Goal: Task Accomplishment & Management: Complete application form

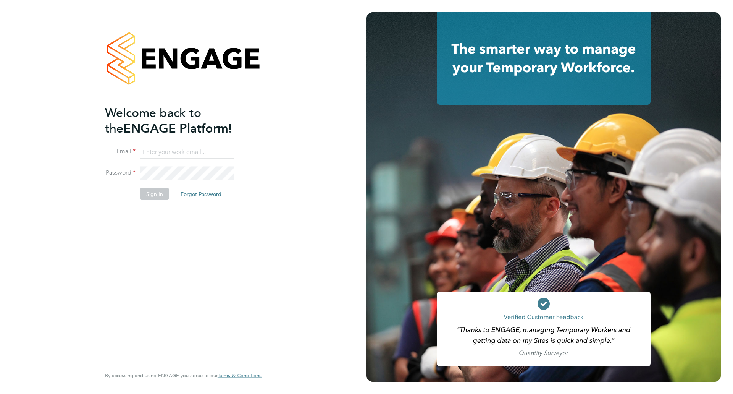
click at [170, 131] on h2 "Welcome back to the ENGAGE Platform!" at bounding box center [179, 120] width 149 height 31
click at [160, 151] on input at bounding box center [187, 152] width 94 height 14
type input "[PERSON_NAME][EMAIL_ADDRESS][PERSON_NAME][DOMAIN_NAME]"
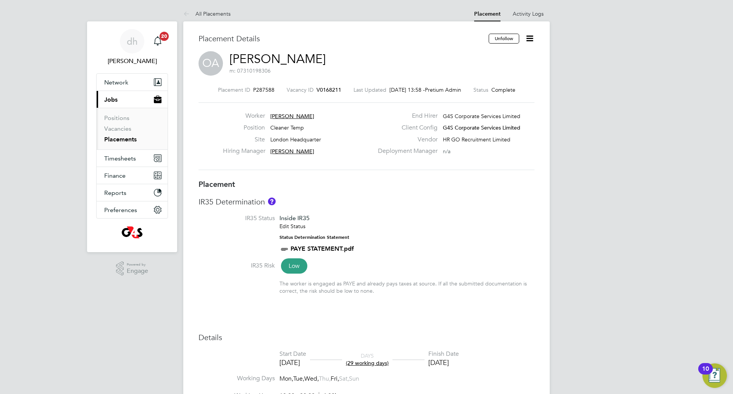
click at [117, 139] on link "Placements" at bounding box center [120, 139] width 32 height 7
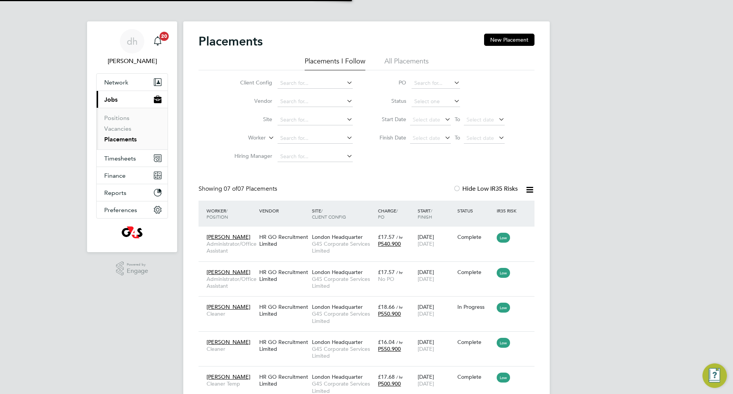
scroll to position [4, 4]
click at [118, 117] on link "Positions" at bounding box center [116, 117] width 25 height 7
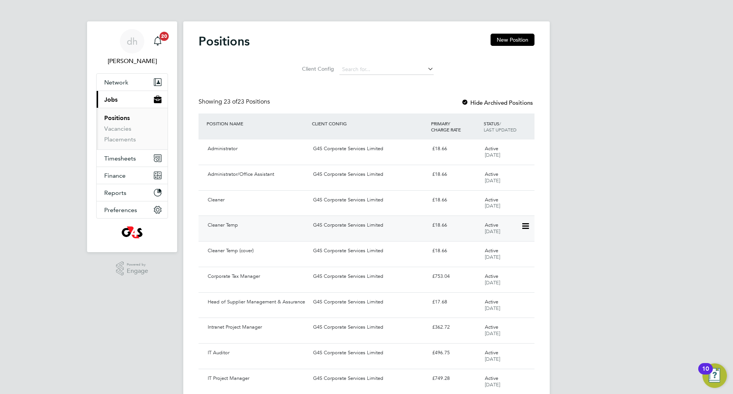
click at [412, 231] on div "G4S Corporate Services Limited" at bounding box center [369, 225] width 119 height 13
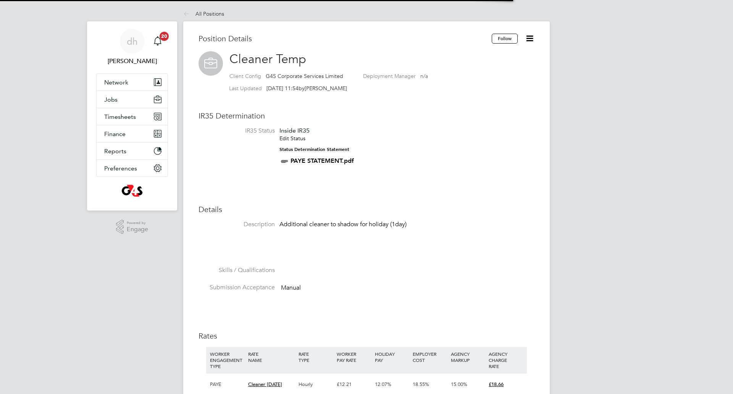
scroll to position [23, 51]
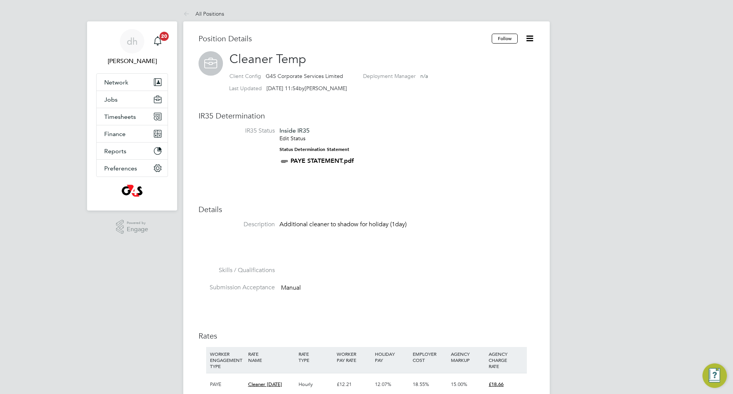
click at [468, 201] on div "Position Details Follow Cleaner Temp Client Config G4S Corporate Services Limit…" at bounding box center [367, 334] width 336 height 600
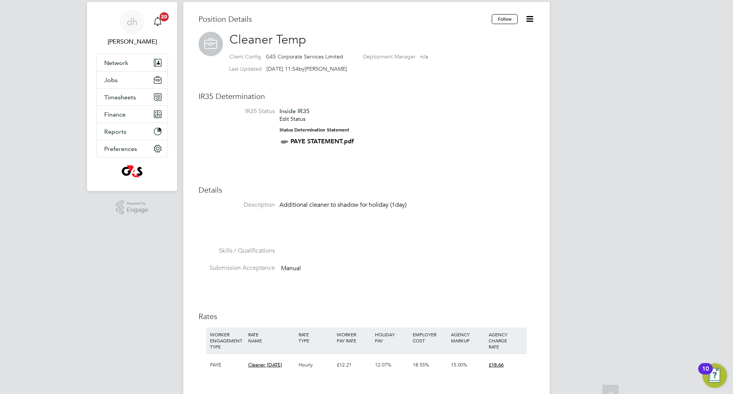
scroll to position [0, 0]
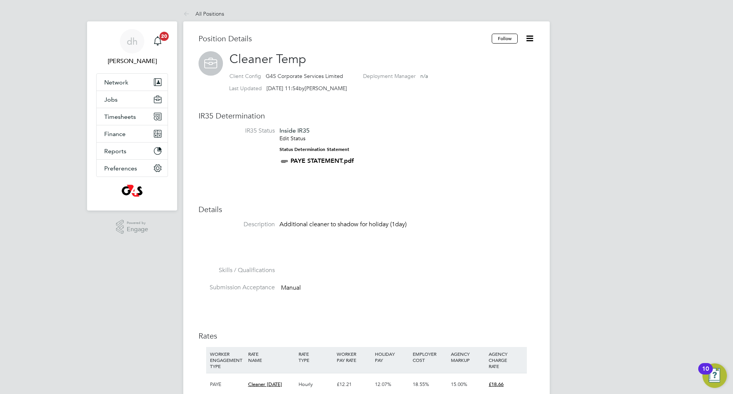
click at [531, 37] on icon at bounding box center [530, 39] width 10 height 10
click at [500, 55] on li "Edit Position e" at bounding box center [505, 56] width 56 height 11
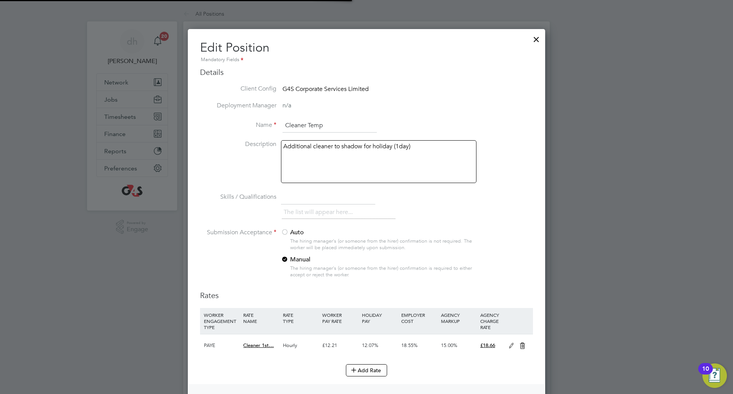
scroll to position [501, 358]
click at [506, 217] on div "The list will appear here..." at bounding box center [407, 212] width 251 height 15
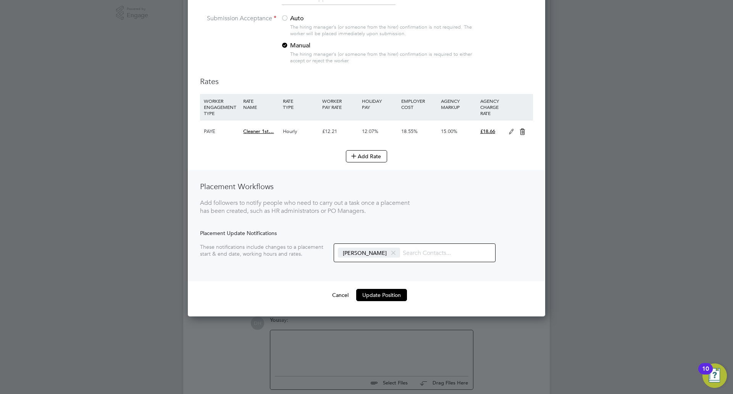
scroll to position [244, 0]
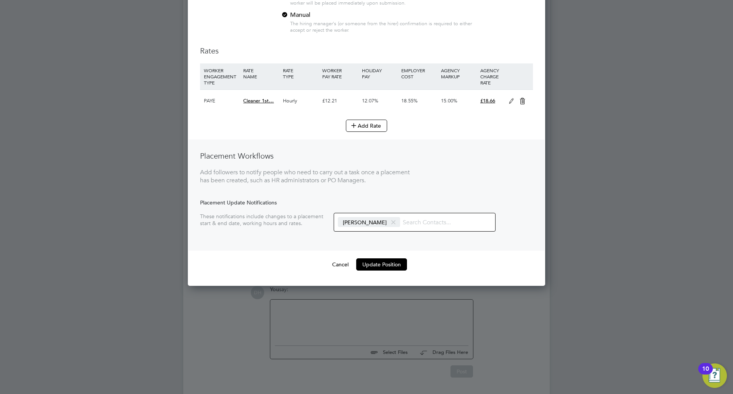
click at [296, 184] on div "Add followers to notify people who need to carry out a task once a placement ha…" at bounding box center [305, 176] width 210 height 16
click at [486, 22] on li "Submission Acceptance Auto The hiring manager's (or someone from the hirer) con…" at bounding box center [366, 15] width 333 height 62
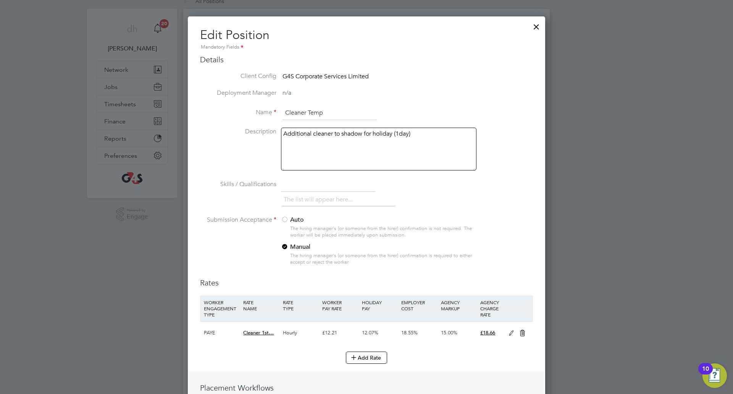
scroll to position [0, 0]
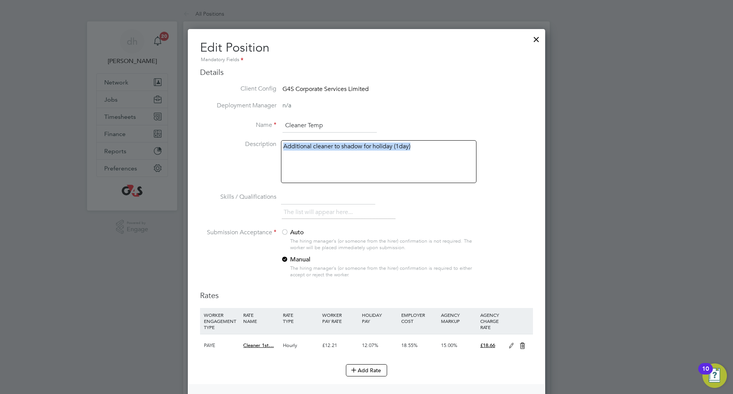
drag, startPoint x: 430, startPoint y: 150, endPoint x: 258, endPoint y: 154, distance: 172.3
click at [258, 154] on li "Description Additional cleaner to shadow for holiday (1day)" at bounding box center [366, 165] width 333 height 50
click at [321, 200] on input "text" at bounding box center [328, 198] width 94 height 14
click at [312, 213] on li "The list will appear here..." at bounding box center [320, 212] width 72 height 10
click at [492, 121] on li "Name Cleaner Temp" at bounding box center [366, 129] width 333 height 21
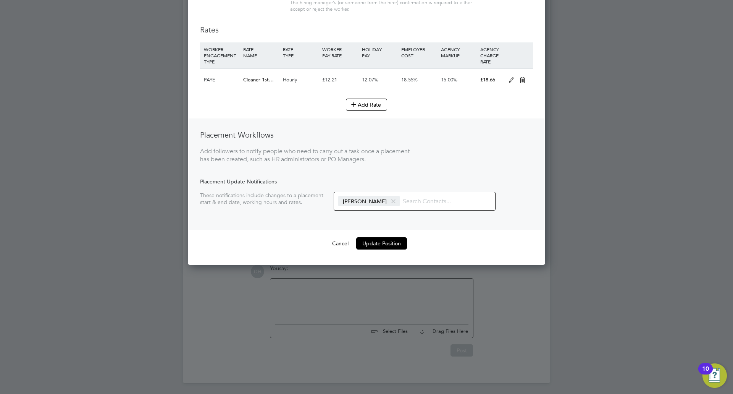
scroll to position [267, 0]
click at [399, 246] on button "Update Position" at bounding box center [381, 242] width 51 height 12
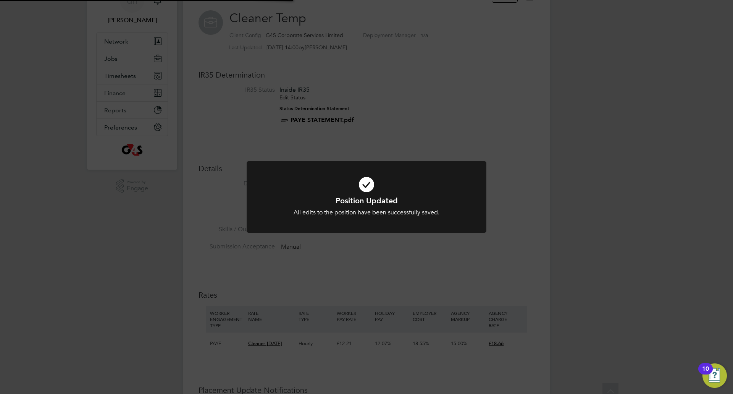
scroll to position [0, 0]
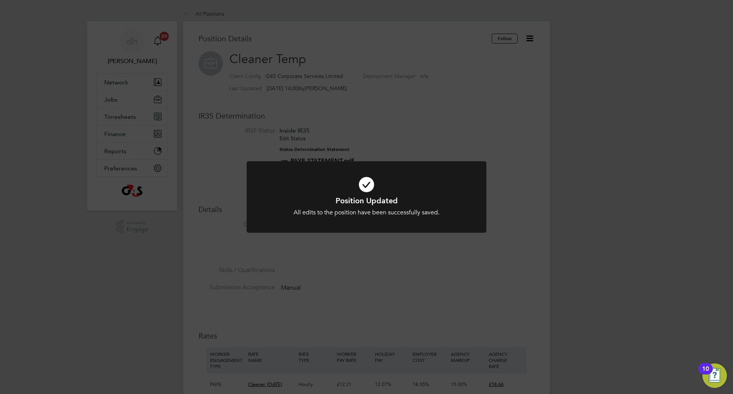
click at [479, 126] on div "Position Updated All edits to the position have been successfully saved. Cancel…" at bounding box center [366, 197] width 733 height 394
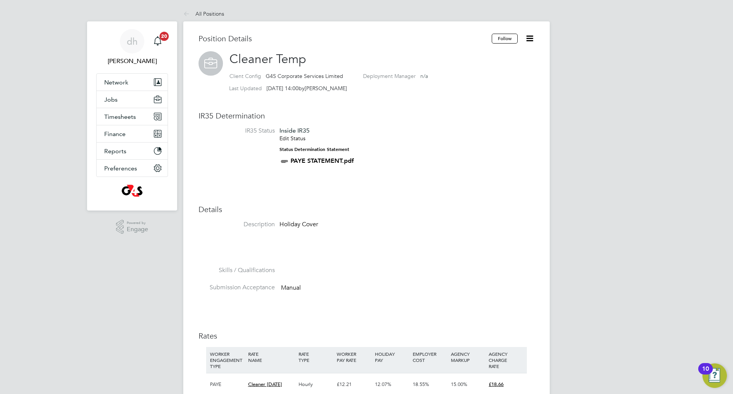
click at [533, 36] on icon at bounding box center [530, 39] width 10 height 10
click at [501, 102] on li "Followers" at bounding box center [505, 104] width 56 height 11
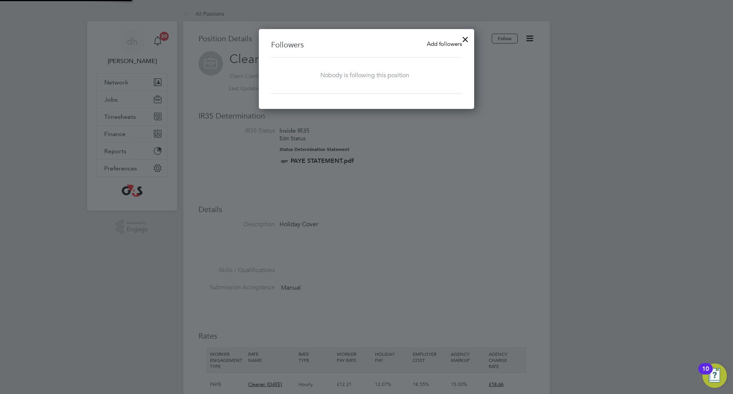
scroll to position [80, 216]
click at [334, 46] on h3 "Followers Add followers" at bounding box center [366, 45] width 191 height 10
click at [451, 52] on div "Followers Add followers Nobody is following this position" at bounding box center [366, 67] width 191 height 54
click at [449, 45] on span "Add followers" at bounding box center [444, 43] width 35 height 7
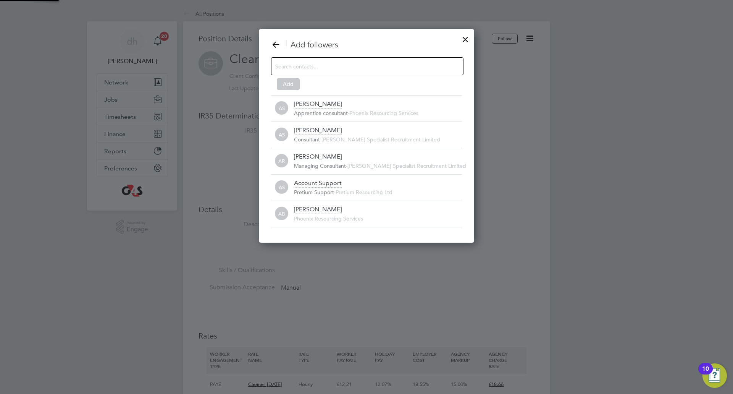
scroll to position [0, 0]
click at [366, 72] on div at bounding box center [367, 66] width 192 height 18
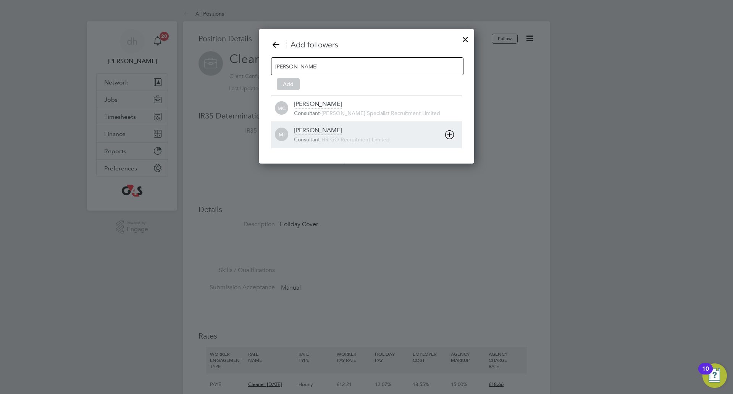
type input "michelle"
click at [336, 139] on span "HR GO Recruitment Limited" at bounding box center [356, 139] width 68 height 7
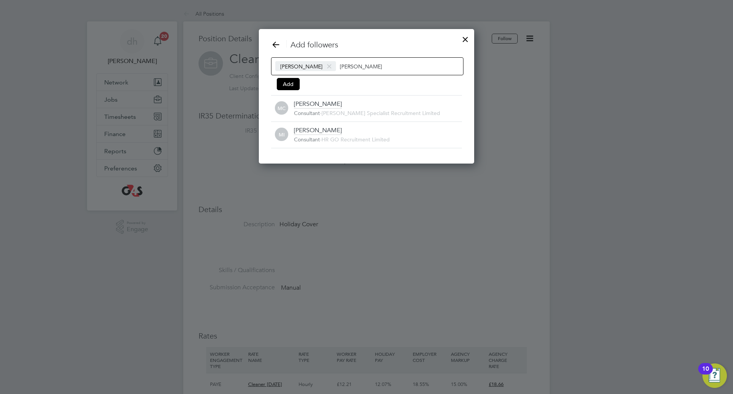
click at [466, 40] on div at bounding box center [466, 38] width 14 height 14
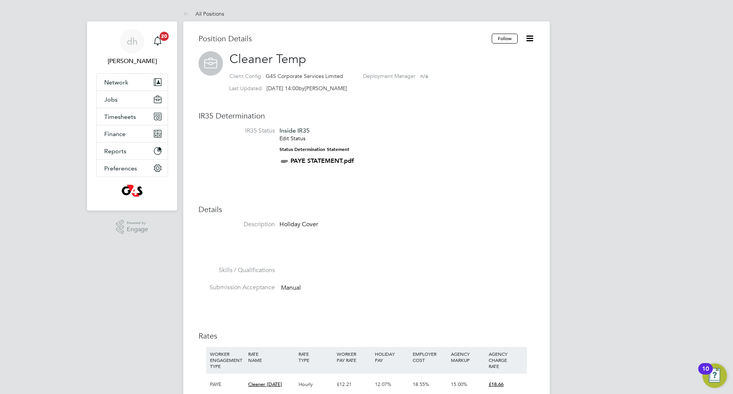
click at [244, 166] on li "IR35 Status Inside IR35 Edit Status Status Determination Statement PAYE STATEME…" at bounding box center [367, 150] width 336 height 47
click at [119, 117] on span "Timesheets" at bounding box center [120, 116] width 32 height 7
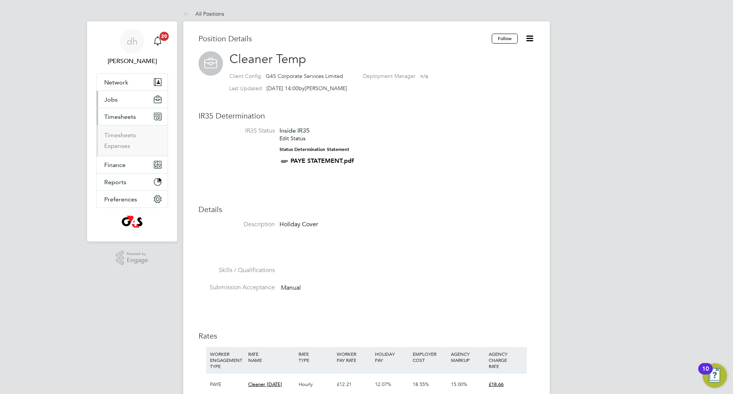
click at [114, 100] on span "Jobs" at bounding box center [110, 99] width 13 height 7
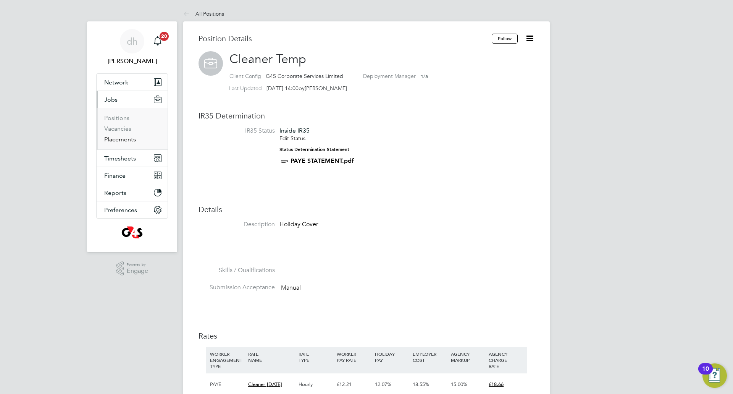
click at [122, 141] on link "Placements" at bounding box center [120, 139] width 32 height 7
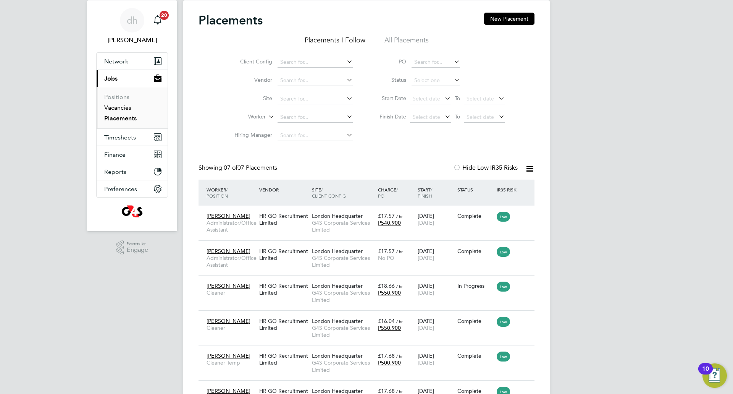
click at [124, 107] on link "Vacancies" at bounding box center [117, 107] width 27 height 7
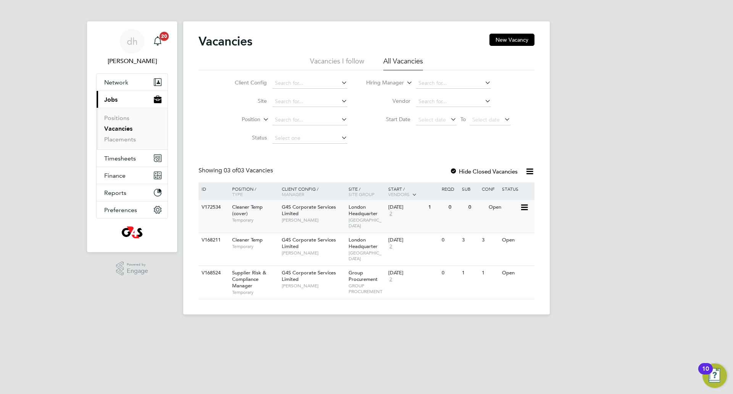
click at [496, 211] on div "Open" at bounding box center [503, 207] width 33 height 14
click at [507, 32] on div "Vacancies New Vacancy Vacancies I follow All Vacancies Client Config Site Posit…" at bounding box center [366, 167] width 367 height 293
click at [507, 38] on button "New Vacancy" at bounding box center [512, 40] width 45 height 12
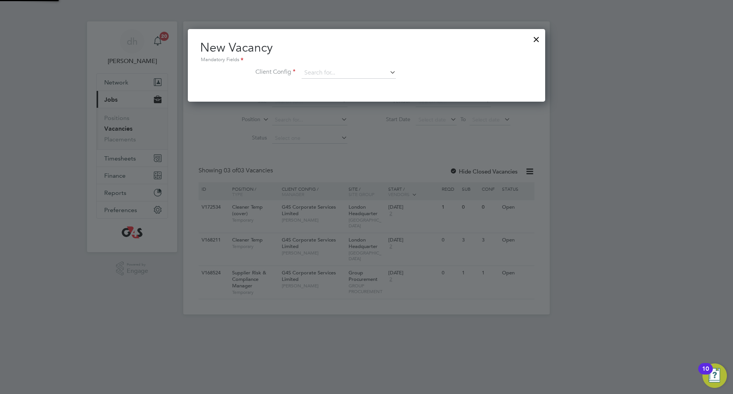
scroll to position [73, 358]
click at [325, 74] on input at bounding box center [349, 72] width 94 height 11
click at [320, 86] on li "G4S Corporate Services Limited" at bounding box center [348, 84] width 95 height 10
type input "G4S Corporate Services Limited"
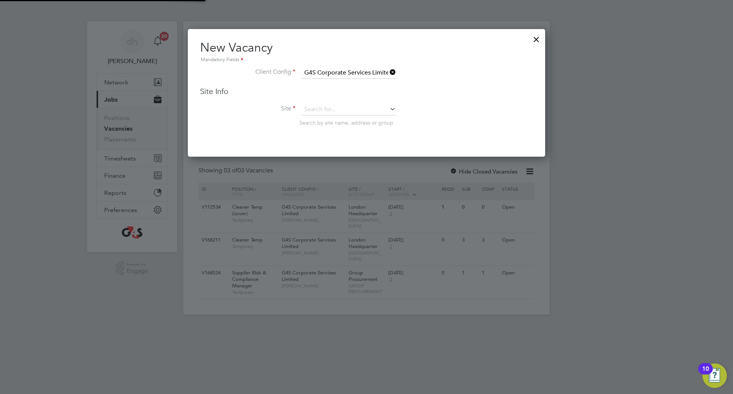
scroll to position [128, 358]
click at [314, 110] on input at bounding box center [349, 109] width 94 height 11
click at [316, 132] on div "Vacancies New Vacancy Vacancies I follow All Vacancies Client Config Site Posit…" at bounding box center [366, 167] width 367 height 293
click at [322, 108] on input at bounding box center [349, 109] width 94 height 11
click at [322, 161] on li "London Headquarter" at bounding box center [348, 162] width 95 height 10
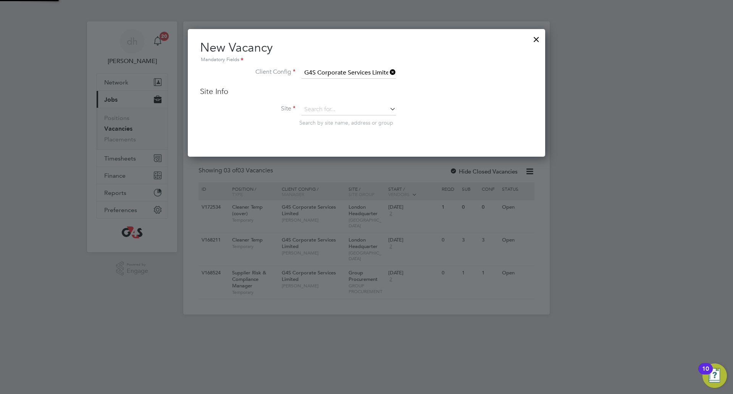
type input "London Headquarter"
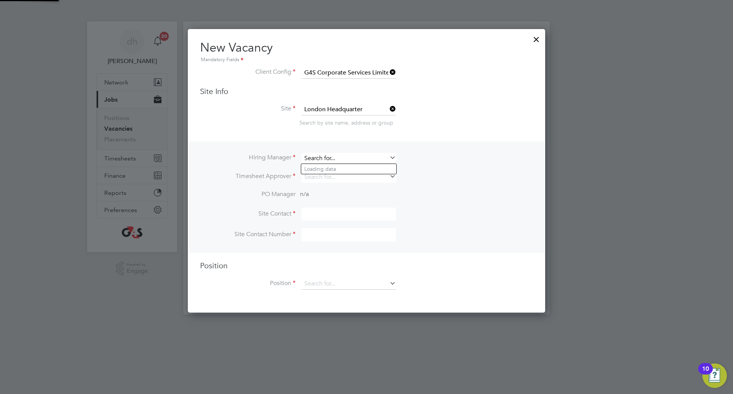
click at [320, 160] on input at bounding box center [349, 158] width 94 height 11
click at [330, 165] on li "danielle harris" at bounding box center [348, 169] width 95 height 10
type input "[PERSON_NAME]"
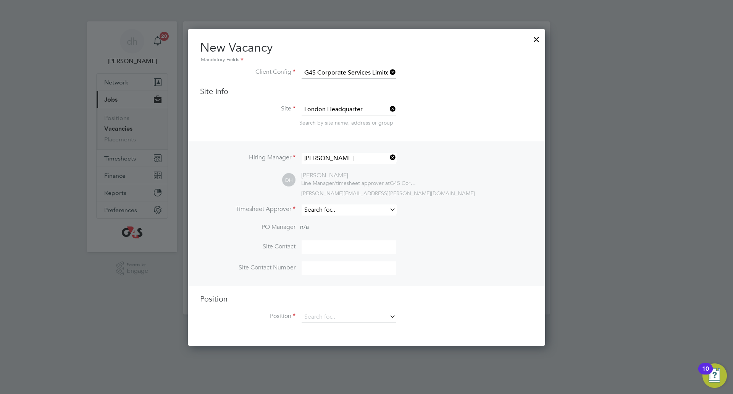
click at [334, 208] on input at bounding box center [349, 209] width 94 height 11
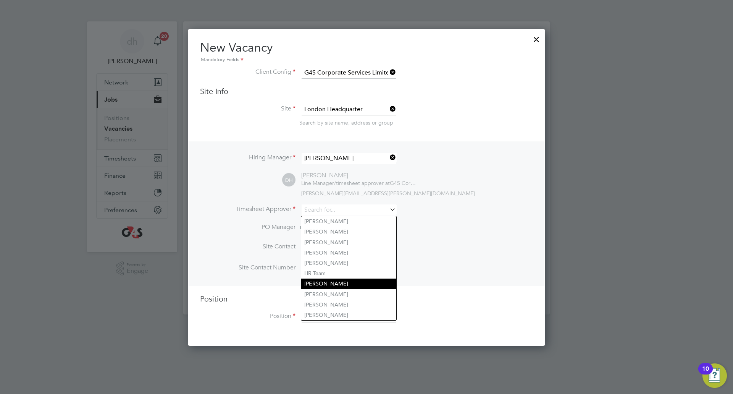
click at [317, 279] on li "[PERSON_NAME]" at bounding box center [348, 283] width 95 height 10
type input "[PERSON_NAME]"
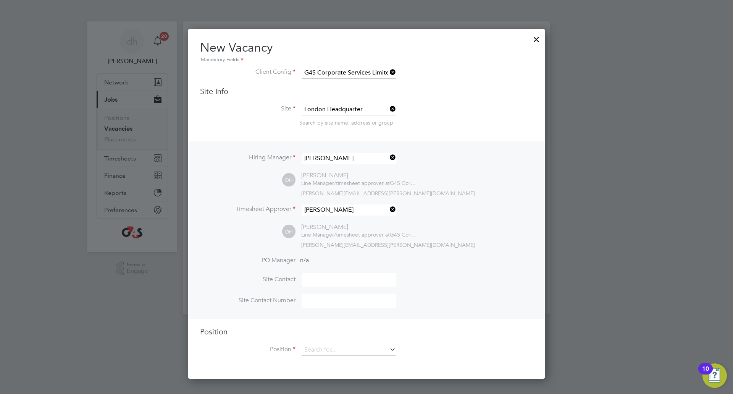
scroll to position [351, 358]
click at [317, 277] on input at bounding box center [349, 279] width 94 height 13
type input "[PERSON_NAME]"
click at [324, 298] on input at bounding box center [349, 300] width 94 height 13
type input "07932917175"
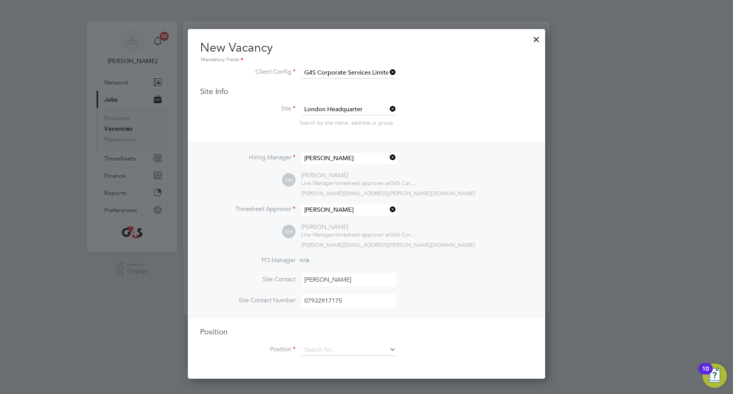
click at [351, 336] on h3 "Position" at bounding box center [366, 332] width 333 height 10
click at [335, 357] on li "Position" at bounding box center [366, 353] width 333 height 19
click at [335, 353] on input at bounding box center [349, 349] width 94 height 11
click at [320, 391] on li "Cleaner Temp" at bounding box center [357, 393] width 113 height 10
type input "Cleaner Temp"
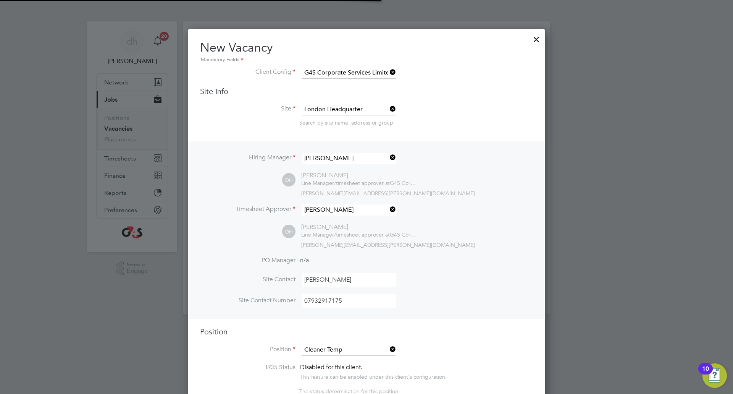
scroll to position [0, 4]
type textarea "Holiday Cover"
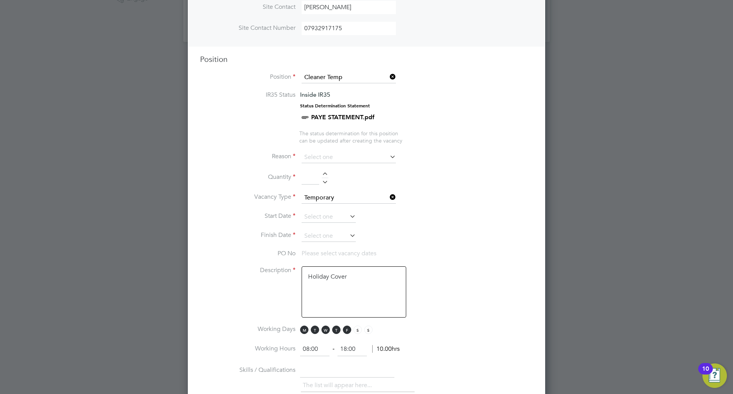
scroll to position [275, 0]
click at [336, 154] on input at bounding box center [349, 154] width 94 height 11
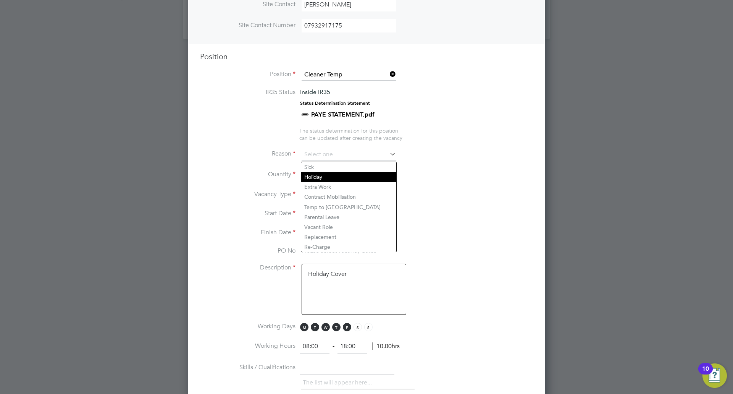
click at [320, 176] on li "Holiday" at bounding box center [348, 177] width 95 height 10
type input "Holiday"
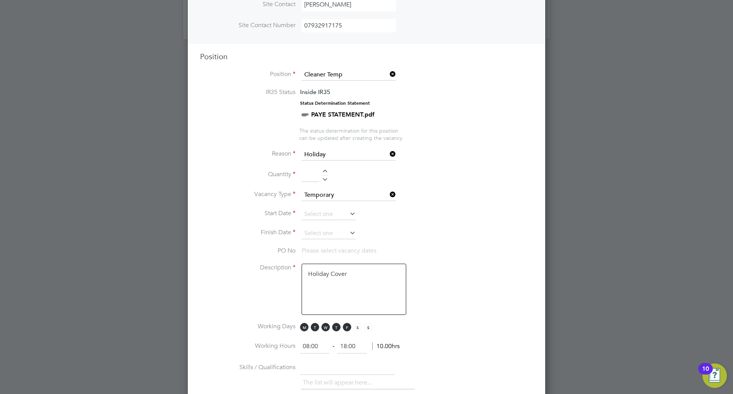
click at [328, 171] on div at bounding box center [325, 172] width 6 height 5
type input "1"
click at [328, 218] on input at bounding box center [329, 214] width 54 height 11
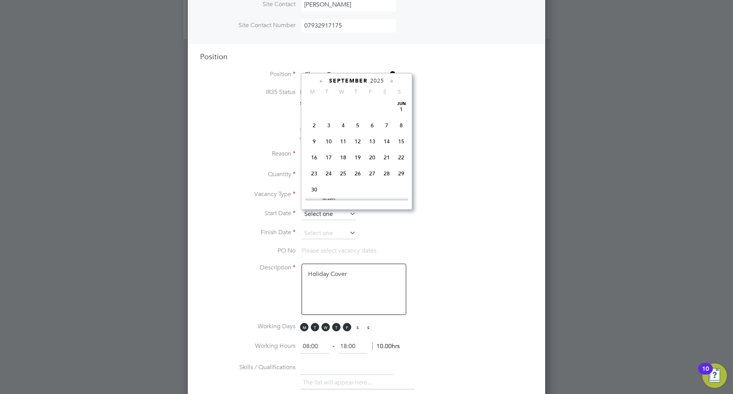
scroll to position [288, 0]
click at [373, 134] on span "26" at bounding box center [372, 127] width 15 height 15
type input "26 Sep 2025"
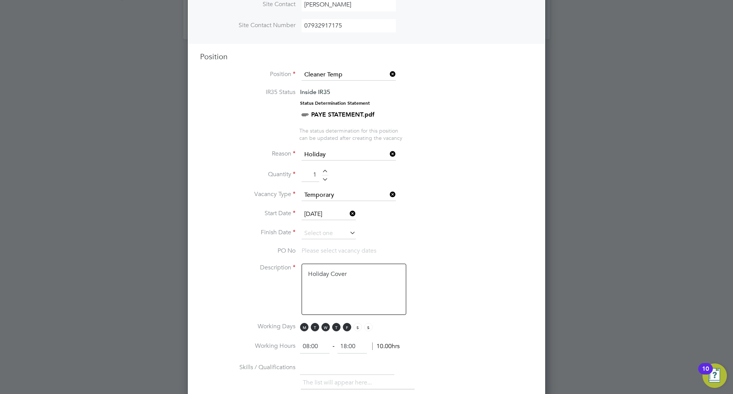
click at [348, 233] on icon at bounding box center [348, 232] width 0 height 11
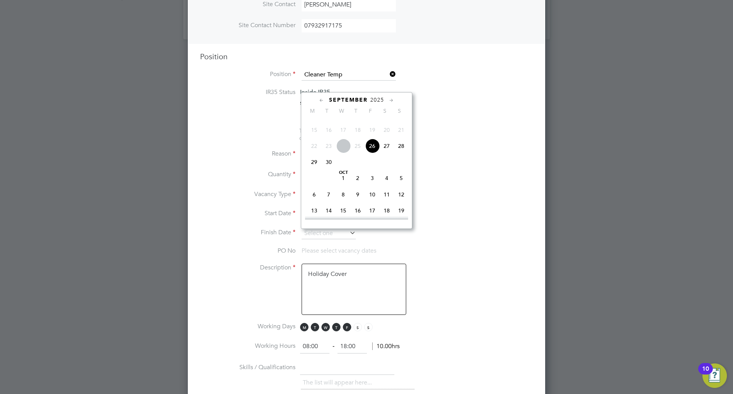
click at [313, 202] on span "6" at bounding box center [314, 194] width 15 height 15
type input "06 Oct 2025"
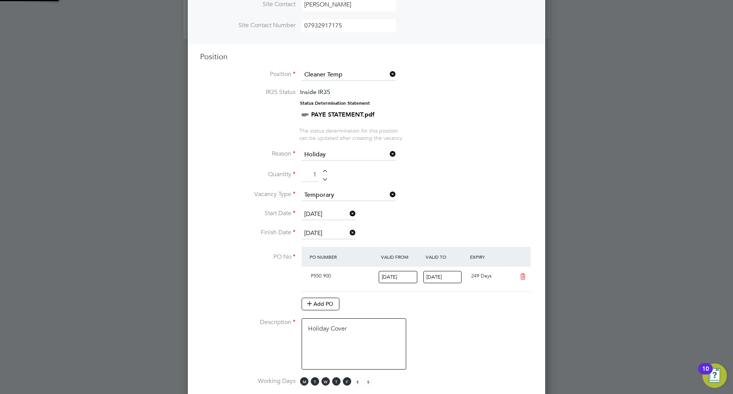
scroll to position [13, 72]
click at [447, 231] on li "Finish Date 06 Oct 2025" at bounding box center [366, 237] width 333 height 19
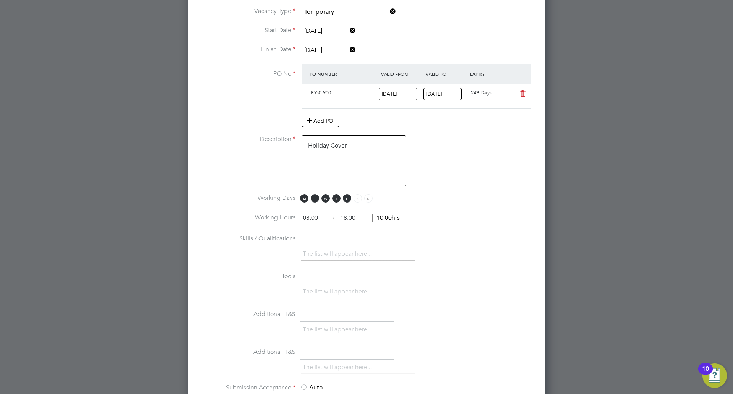
scroll to position [474, 0]
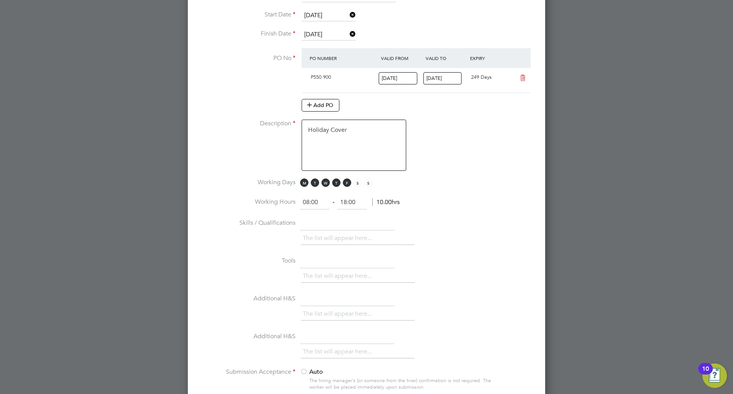
click at [315, 207] on input "08:00" at bounding box center [314, 203] width 29 height 14
click at [335, 186] on span "T" at bounding box center [336, 182] width 8 height 8
click at [325, 183] on span "W" at bounding box center [326, 182] width 8 height 8
click at [314, 182] on span "T" at bounding box center [315, 182] width 8 height 8
click at [315, 203] on input "08:00" at bounding box center [314, 203] width 29 height 14
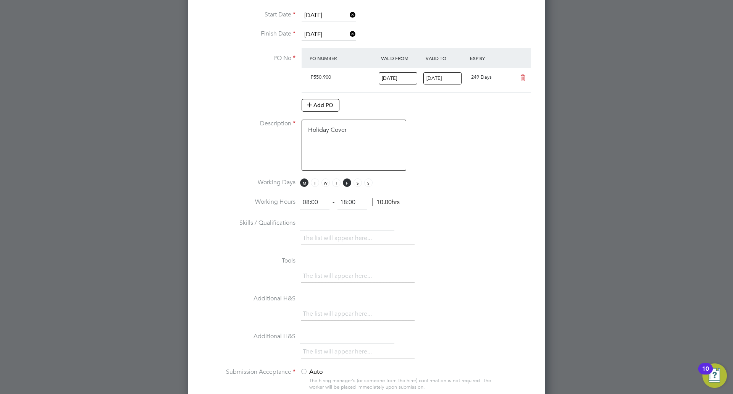
click at [307, 205] on input "08:00" at bounding box center [314, 203] width 29 height 14
type input "18:00"
click at [347, 204] on input "18:00" at bounding box center [352, 203] width 29 height 14
type input "22:00"
click at [471, 213] on li "Working Hours 18:00 ‐ 22:00 24.00hrs" at bounding box center [366, 206] width 333 height 21
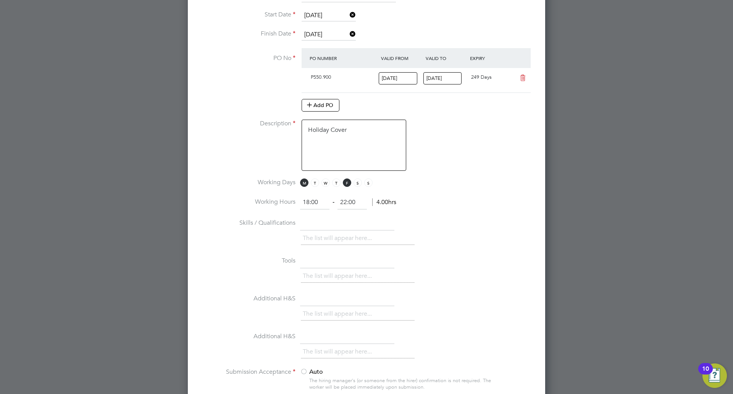
click at [312, 330] on li "Additional H&S The list will appear here..." at bounding box center [366, 311] width 333 height 38
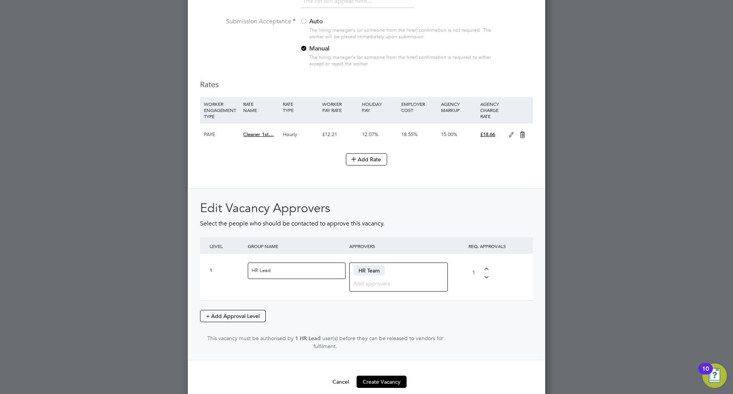
scroll to position [834, 0]
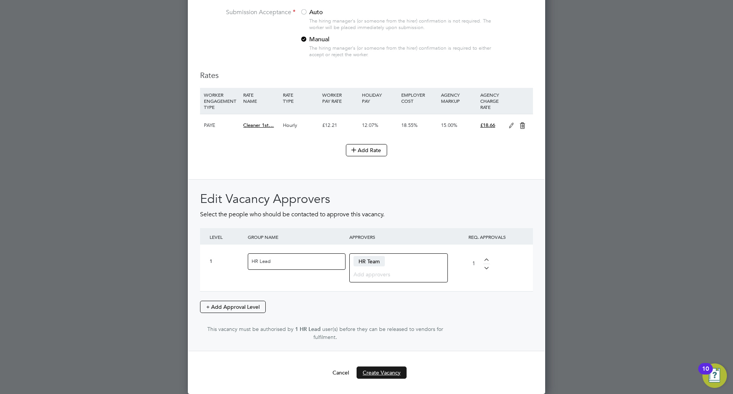
drag, startPoint x: 387, startPoint y: 373, endPoint x: 392, endPoint y: 370, distance: 5.6
click at [392, 370] on button "Create Vacancy" at bounding box center [382, 372] width 50 height 12
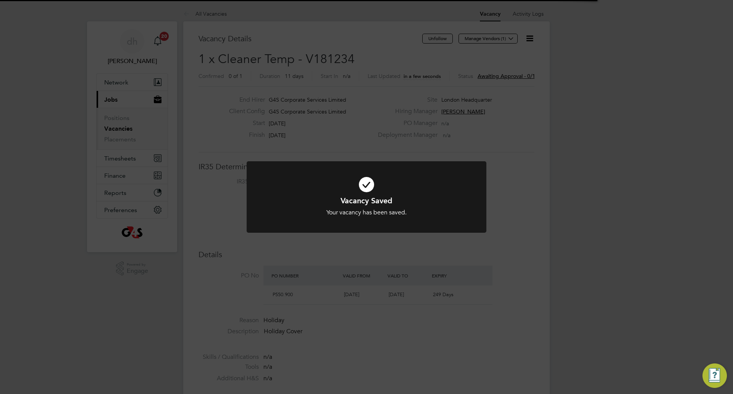
scroll to position [4, 4]
click at [470, 162] on div at bounding box center [367, 196] width 240 height 71
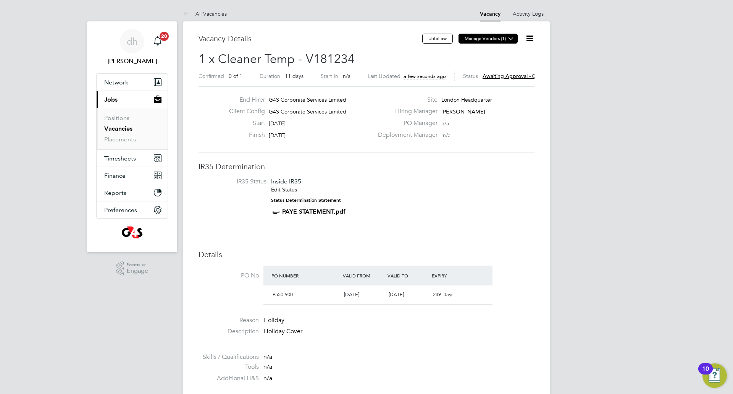
click at [506, 36] on button "Manage Vendors (1)" at bounding box center [488, 39] width 59 height 10
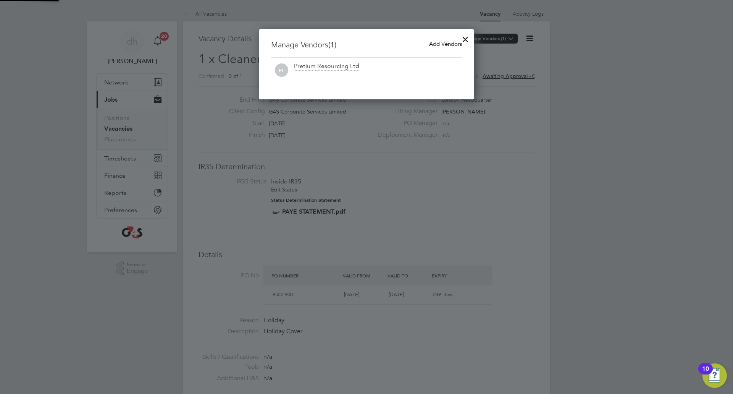
scroll to position [71, 216]
click at [446, 43] on span "Add Vendors" at bounding box center [445, 43] width 33 height 7
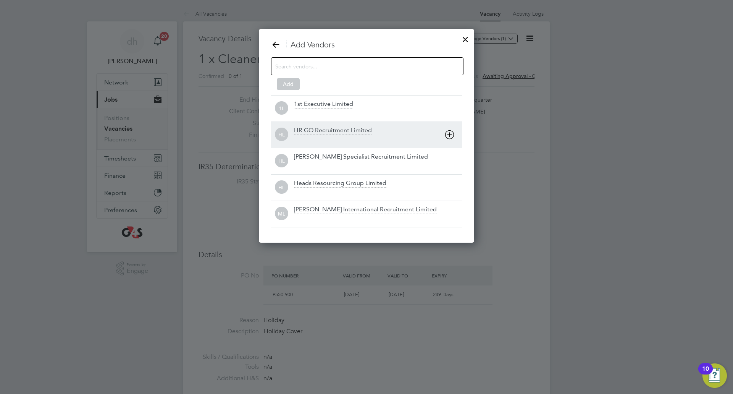
click at [335, 133] on div "HR GO Recruitment Limited" at bounding box center [333, 130] width 78 height 8
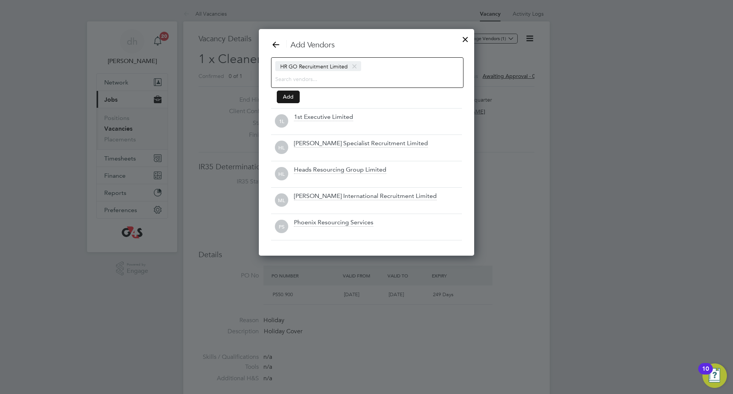
click at [292, 95] on button "Add" at bounding box center [288, 97] width 23 height 12
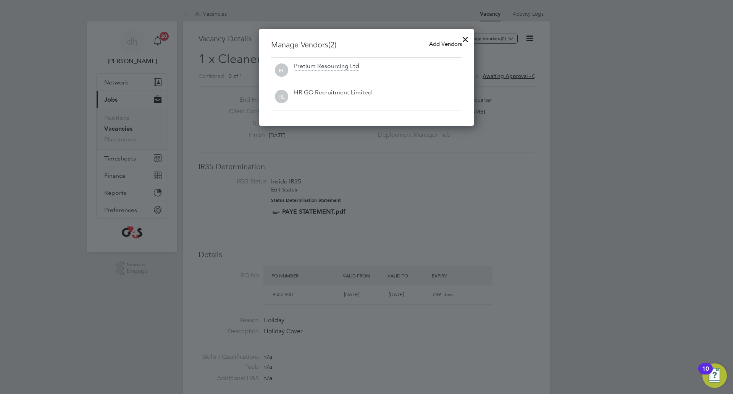
click at [468, 38] on div at bounding box center [466, 38] width 14 height 14
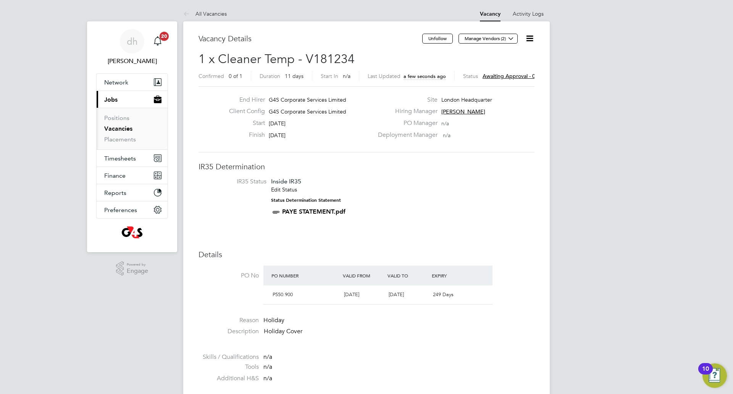
click at [456, 189] on li "IR35 Status Inside IR35 Edit Status Status Determination Statement PAYE STATEME…" at bounding box center [366, 198] width 321 height 41
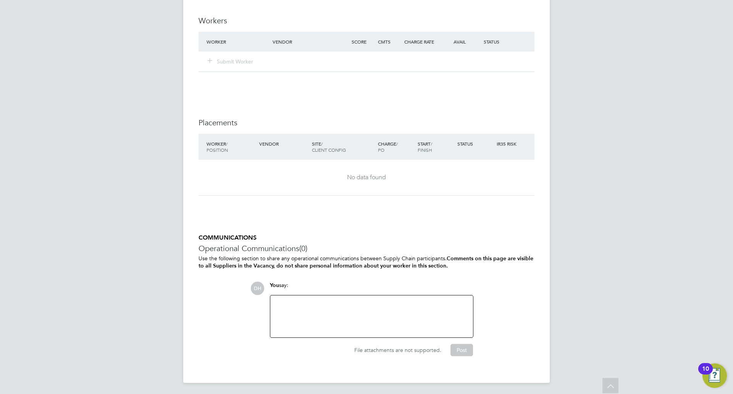
scroll to position [580, 0]
click at [298, 315] on div at bounding box center [372, 315] width 194 height 33
click at [305, 181] on div "No data found" at bounding box center [366, 176] width 321 height 36
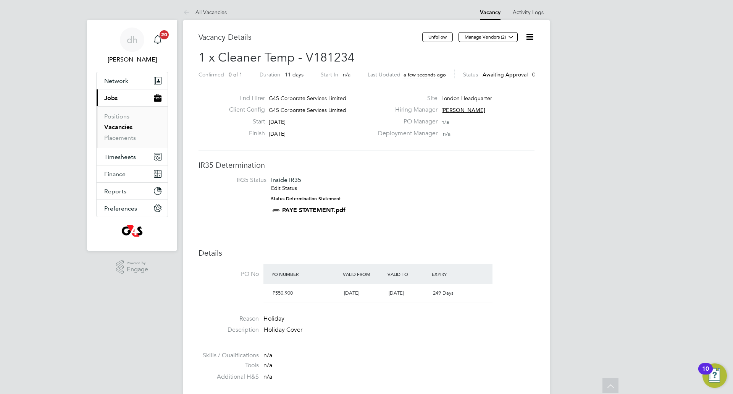
scroll to position [0, 0]
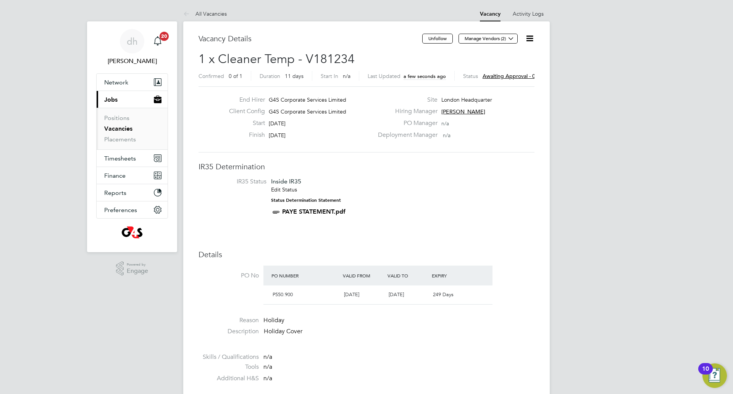
click at [530, 41] on icon at bounding box center [530, 39] width 10 height 10
click at [511, 57] on li "Edit Vacancy e" at bounding box center [511, 56] width 44 height 11
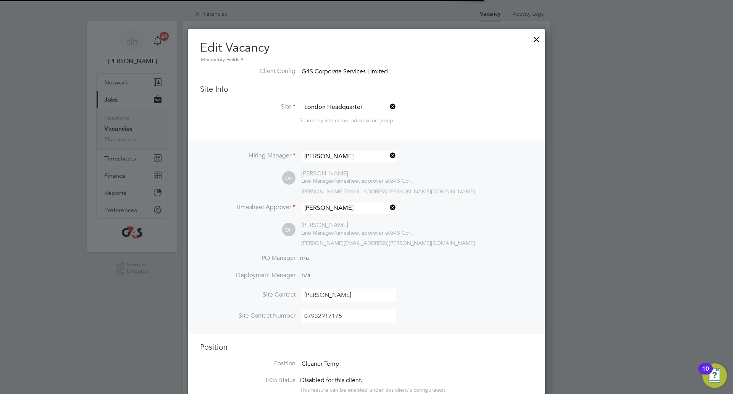
scroll to position [4, 4]
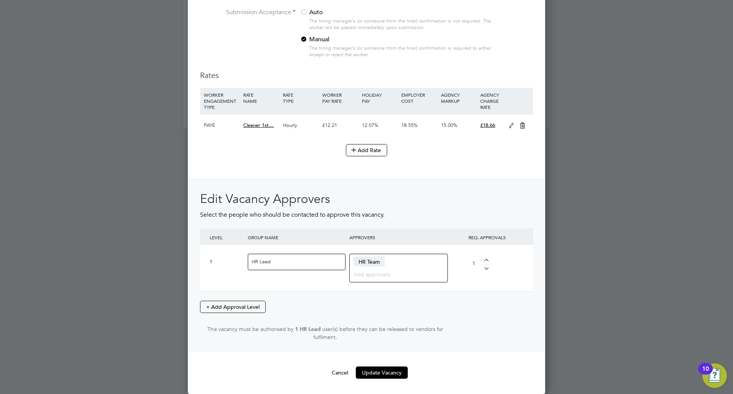
click at [338, 374] on button "Cancel" at bounding box center [340, 372] width 29 height 12
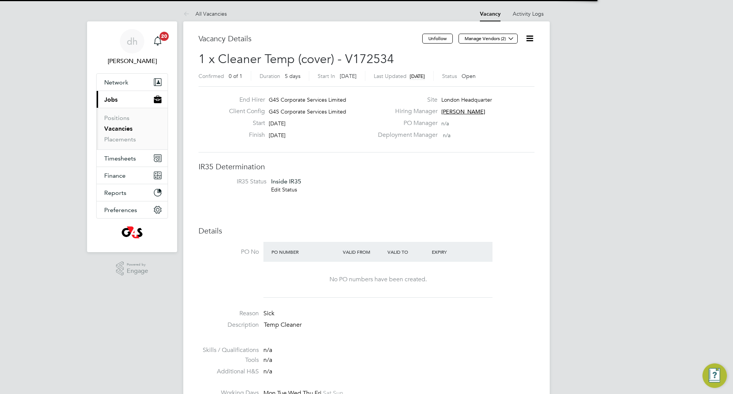
scroll to position [23, 53]
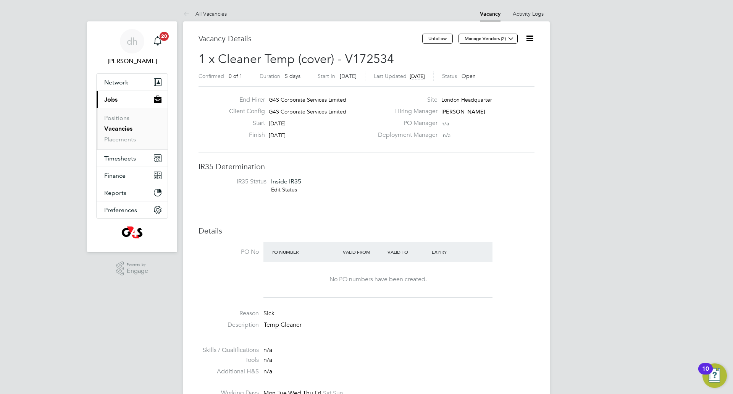
click at [453, 166] on h3 "IR35 Determination" at bounding box center [367, 167] width 336 height 10
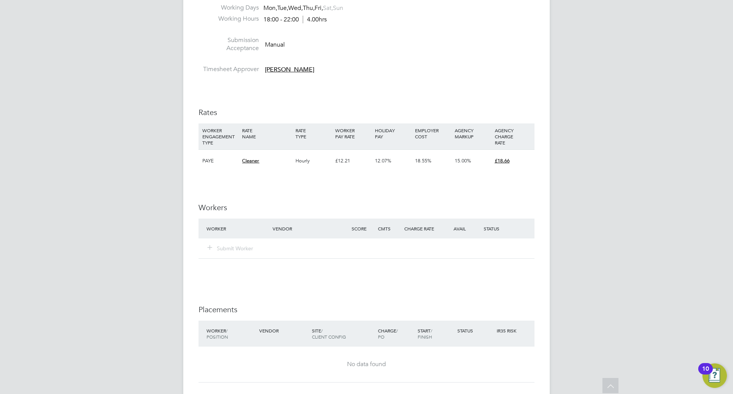
scroll to position [397, 0]
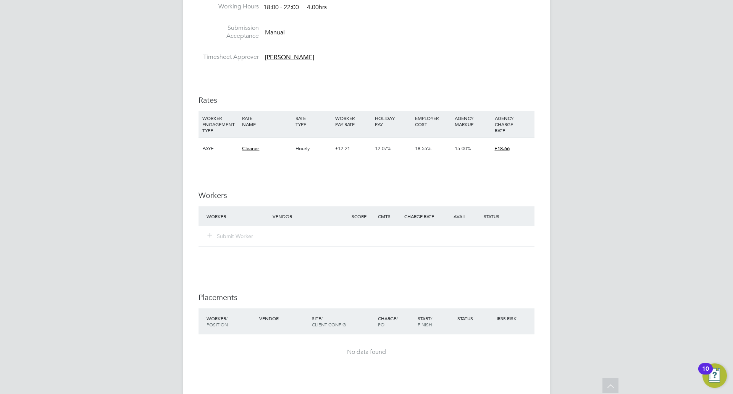
click at [207, 228] on div "Submit Worker" at bounding box center [367, 236] width 336 height 20
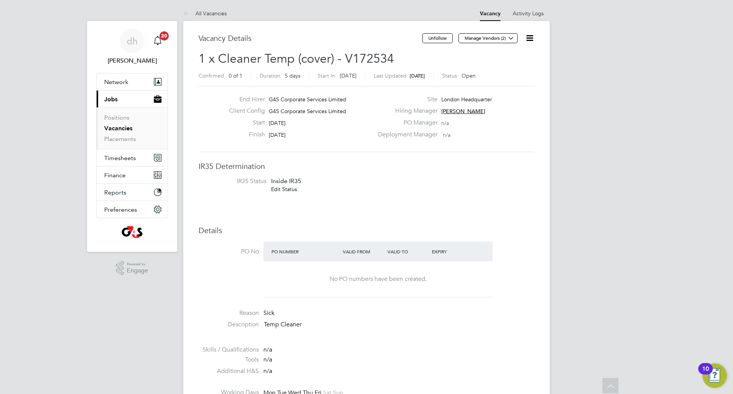
scroll to position [0, 0]
click at [530, 39] on icon at bounding box center [530, 39] width 10 height 10
click at [514, 57] on li "Edit Vacancy e" at bounding box center [511, 56] width 44 height 11
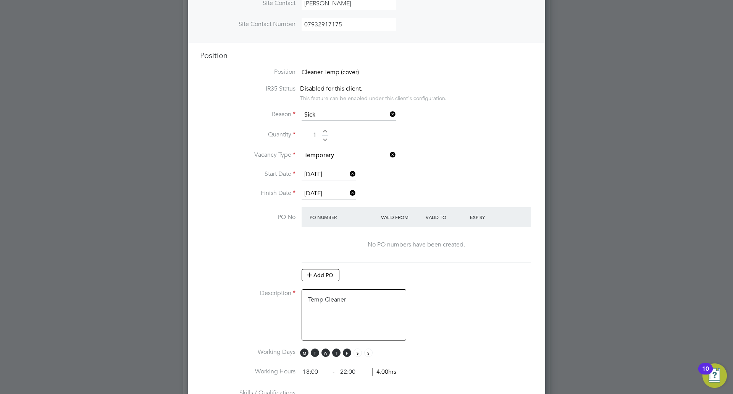
scroll to position [283, 0]
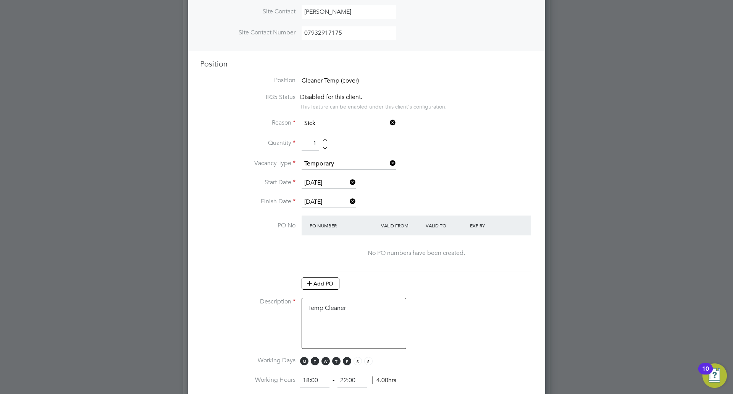
click at [315, 183] on input "[DATE]" at bounding box center [329, 182] width 54 height 11
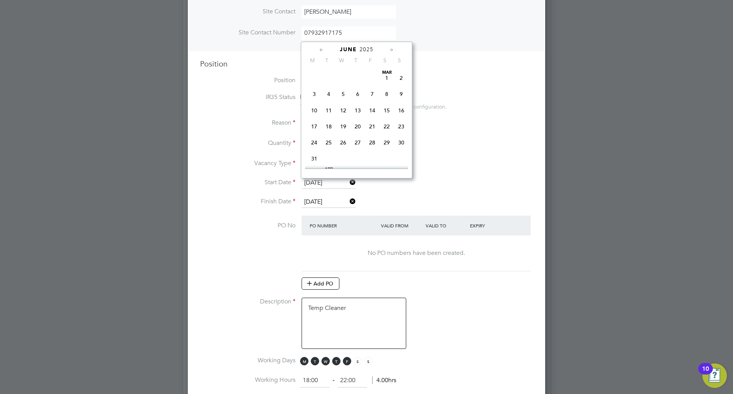
scroll to position [254, 0]
click at [390, 47] on icon at bounding box center [391, 50] width 7 height 8
click at [390, 49] on icon at bounding box center [391, 50] width 7 height 8
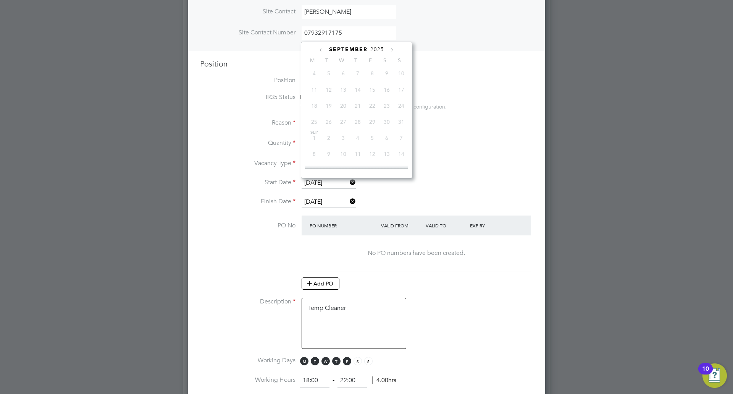
scroll to position [527, 0]
click at [318, 51] on icon at bounding box center [321, 50] width 7 height 8
click at [390, 50] on icon at bounding box center [391, 50] width 7 height 8
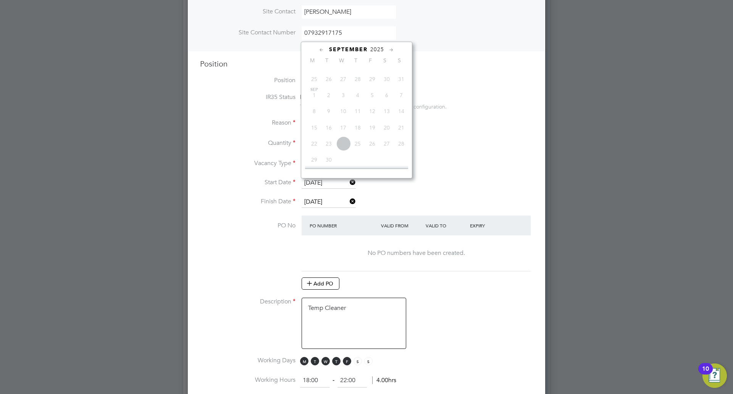
click at [399, 139] on span "28" at bounding box center [401, 143] width 15 height 15
click at [402, 142] on span "28" at bounding box center [401, 143] width 15 height 15
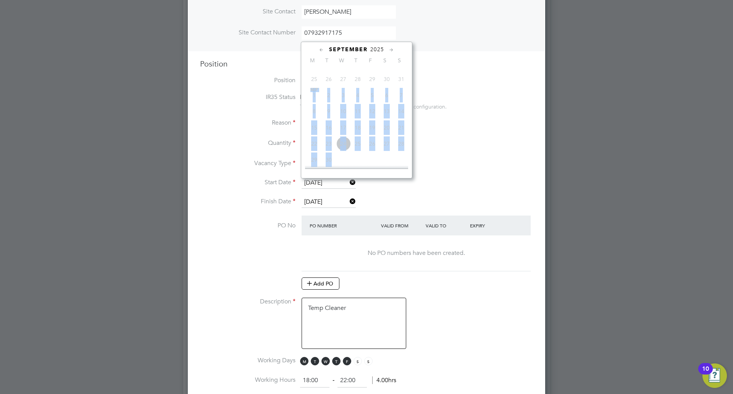
click at [402, 142] on span "28" at bounding box center [401, 143] width 15 height 15
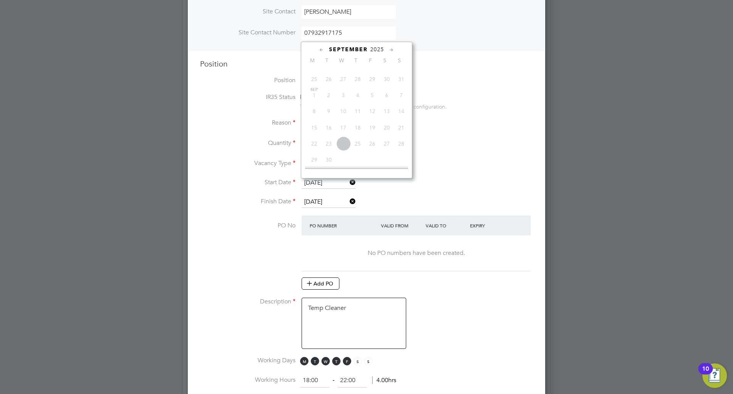
click at [490, 368] on li "Working Days M T W T F S S" at bounding box center [366, 364] width 333 height 17
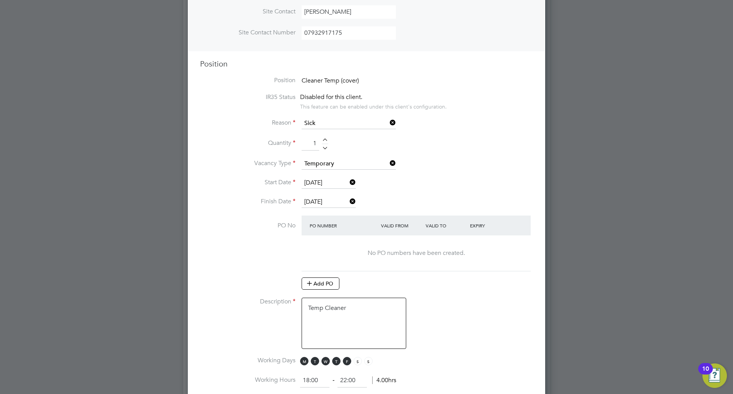
click at [318, 175] on li "Vacancy Type Temporary" at bounding box center [366, 167] width 333 height 19
click at [318, 182] on input "[DATE]" at bounding box center [329, 182] width 54 height 11
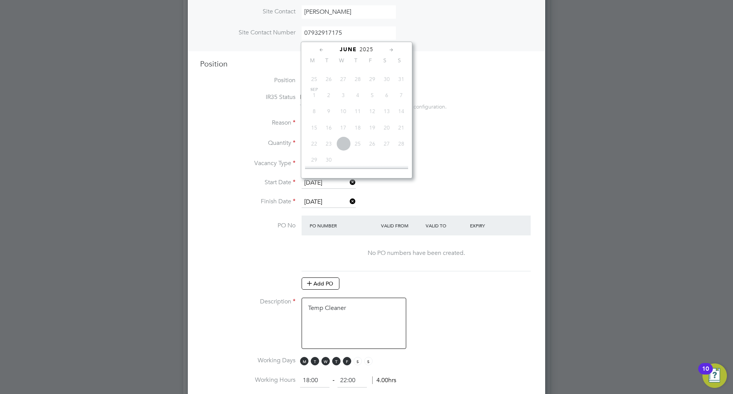
scroll to position [254, 0]
click at [227, 232] on li "PO No PO Number Valid From Valid To Expiry No PO numbers have been created. Add…" at bounding box center [366, 256] width 333 height 82
